Goal: Task Accomplishment & Management: Manage account settings

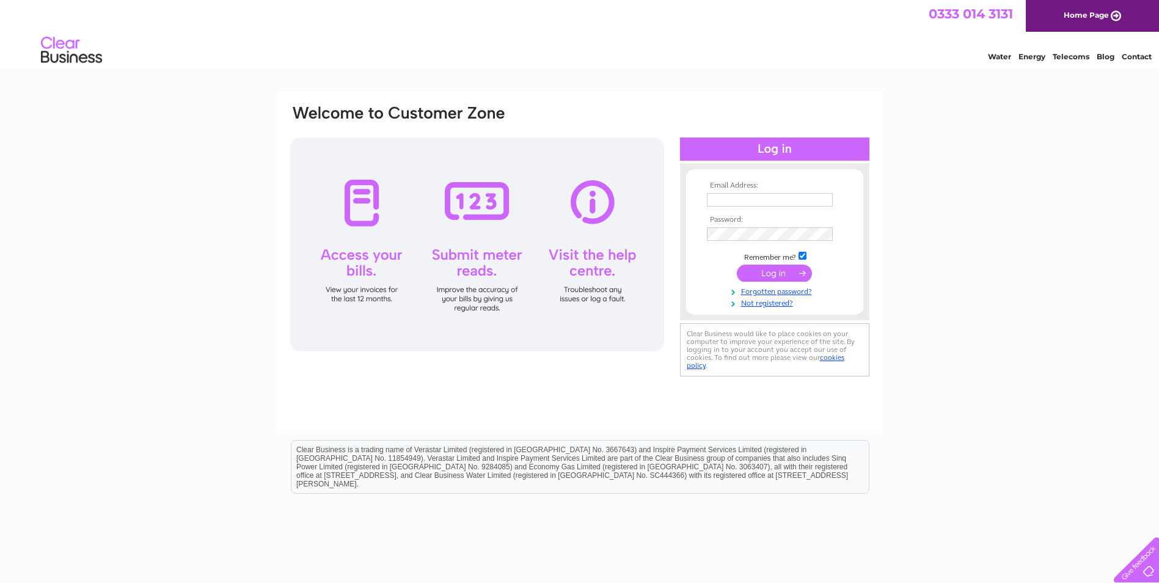
type input "accounts@cornerstone.org.uk"
click at [787, 274] on input "submit" at bounding box center [774, 273] width 75 height 17
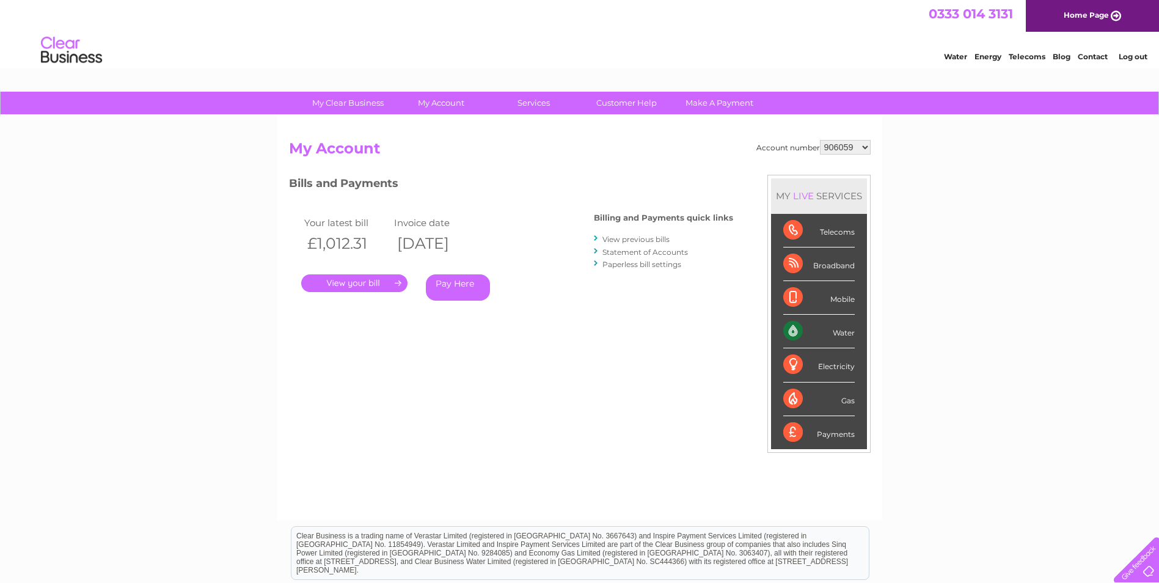
click at [368, 285] on link "." at bounding box center [354, 283] width 106 height 18
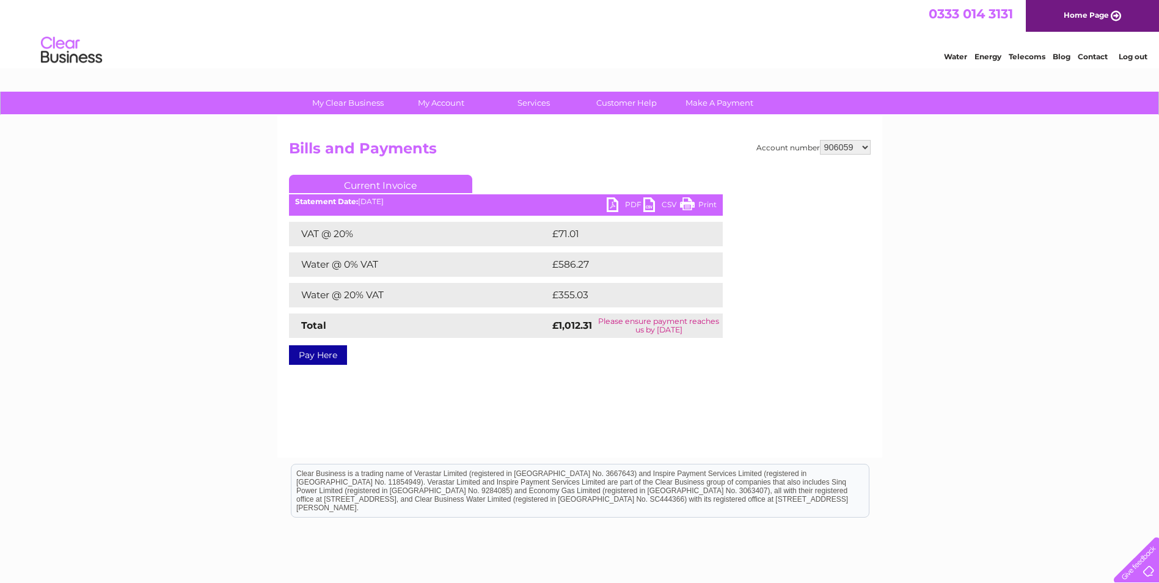
click at [619, 201] on link "PDF" at bounding box center [625, 206] width 37 height 18
click at [622, 205] on link "PDF" at bounding box center [625, 206] width 37 height 18
